Goal: Transaction & Acquisition: Purchase product/service

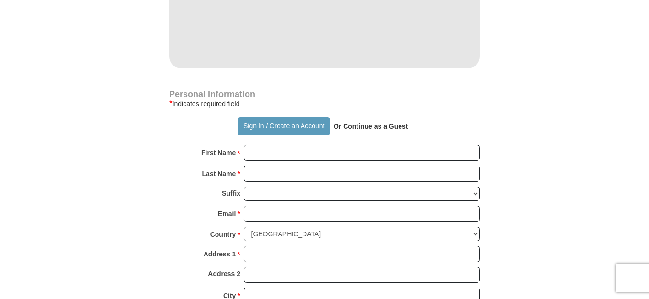
scroll to position [578, 0]
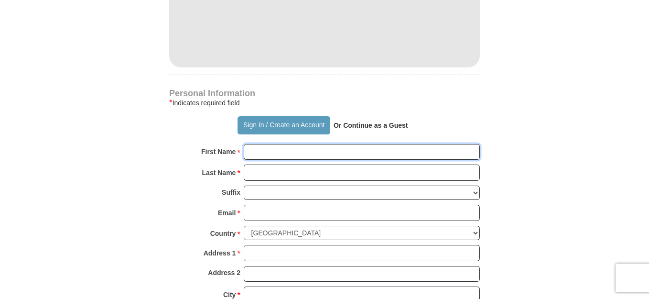
click at [282, 153] on input "First Name *" at bounding box center [362, 152] width 236 height 16
type input "[PERSON_NAME]"
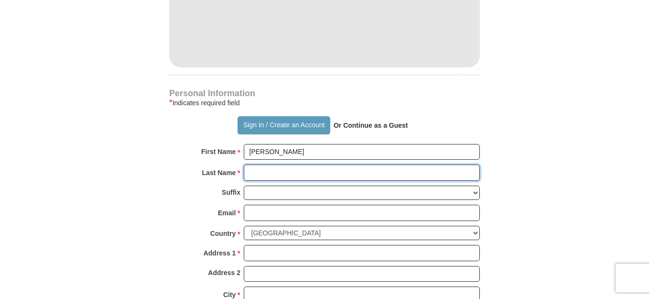
type input "[PERSON_NAME]"
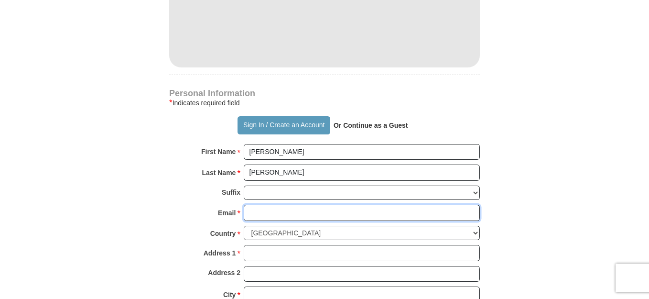
type input "[EMAIL_ADDRESS][DOMAIN_NAME]"
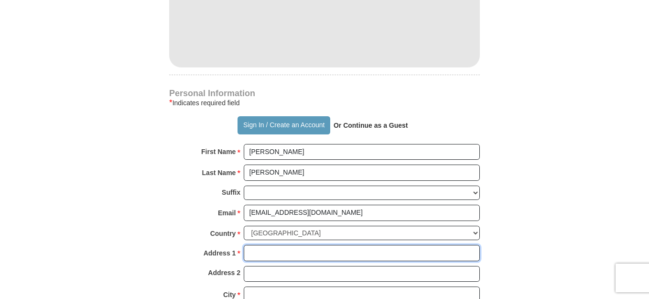
type input "[STREET_ADDRESS][PERSON_NAME]"
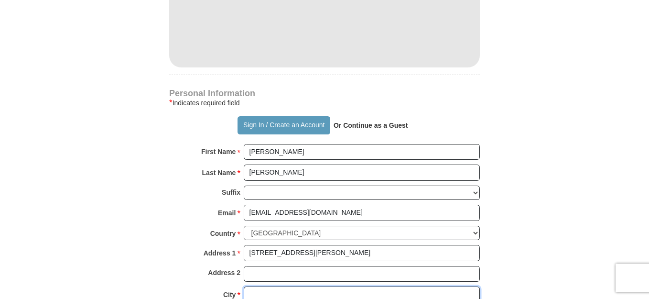
type input "[GEOGRAPHIC_DATA]"
select select "MI"
type input "48235"
type input "3134150378"
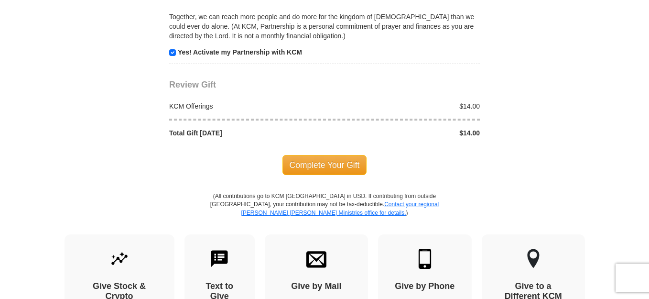
scroll to position [981, 0]
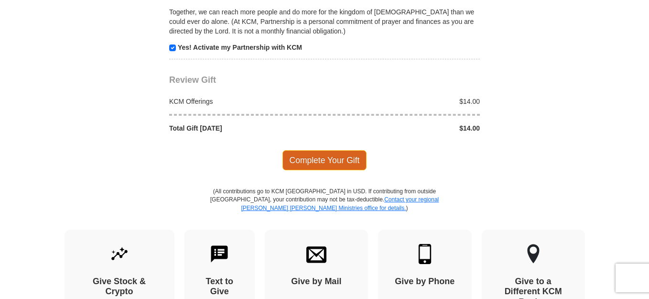
click at [314, 156] on span "Complete Your Gift" at bounding box center [324, 160] width 85 height 20
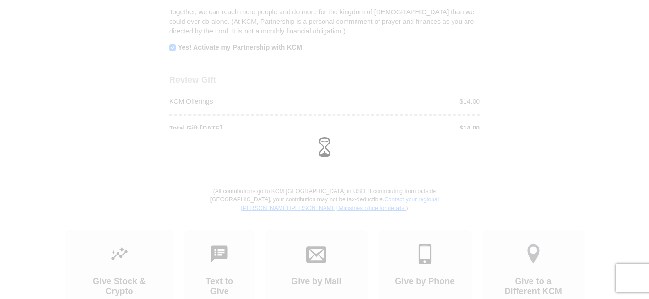
click at [314, 156] on div at bounding box center [324, 149] width 635 height 29
